Goal: Find specific page/section: Find specific page/section

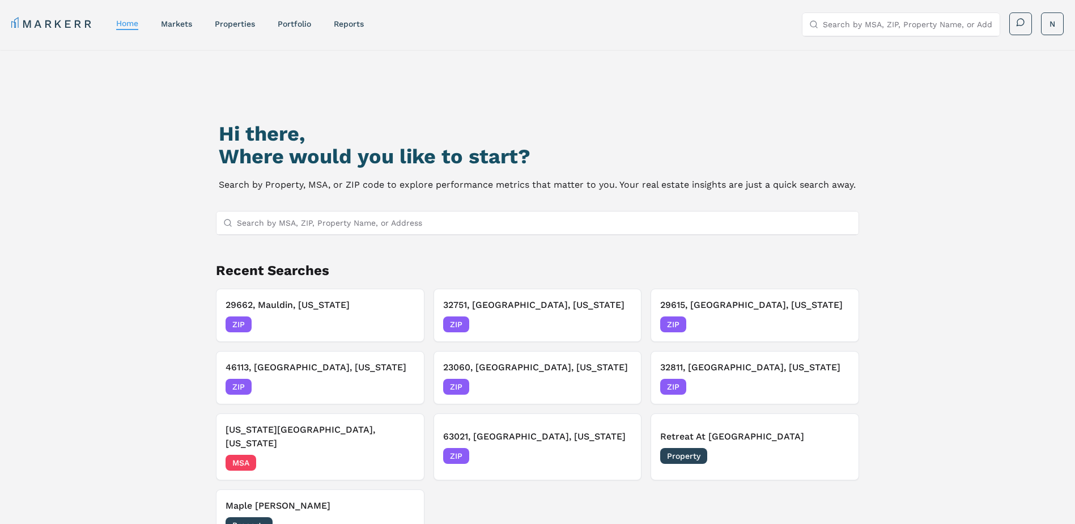
click at [390, 219] on input "Search by MSA, ZIP, Property Name, or Address" at bounding box center [545, 222] width 616 height 23
click at [307, 226] on input "Search by MSA, ZIP, Property Name, or Address" at bounding box center [545, 222] width 616 height 23
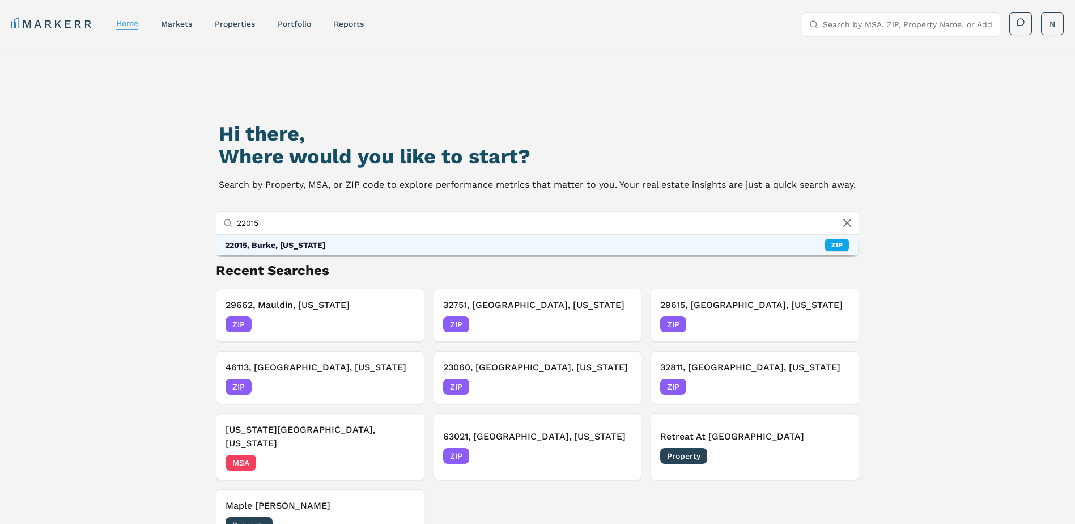
type input "22015"
click at [295, 239] on div "22015, [GEOGRAPHIC_DATA], [US_STATE] ZIP" at bounding box center [537, 244] width 643 height 19
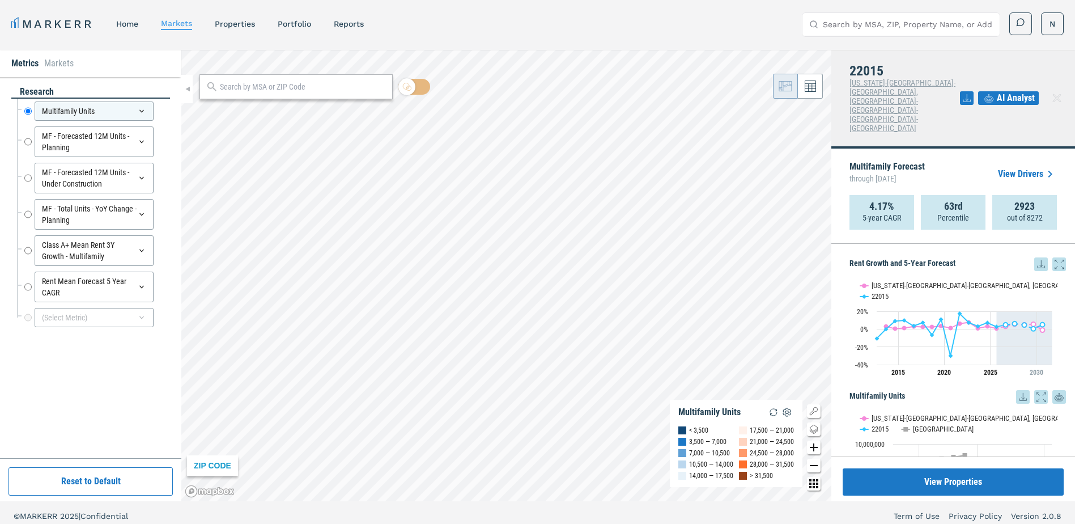
click at [1008, 91] on span "AI Analyst" at bounding box center [1016, 98] width 38 height 14
